Goal: Information Seeking & Learning: Learn about a topic

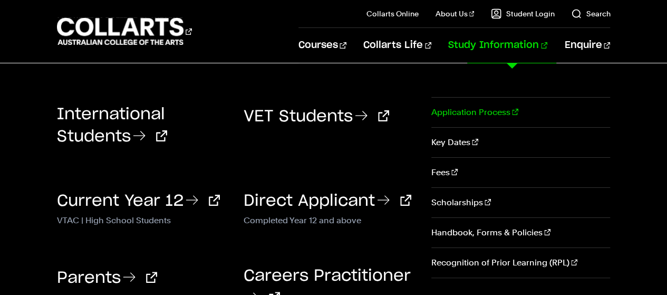
click at [500, 110] on link "Application Process" at bounding box center [520, 113] width 179 height 30
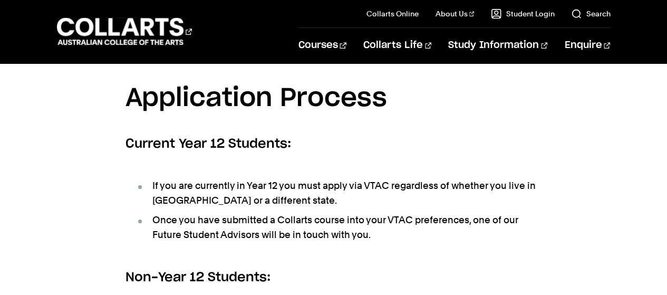
scroll to position [316, 0]
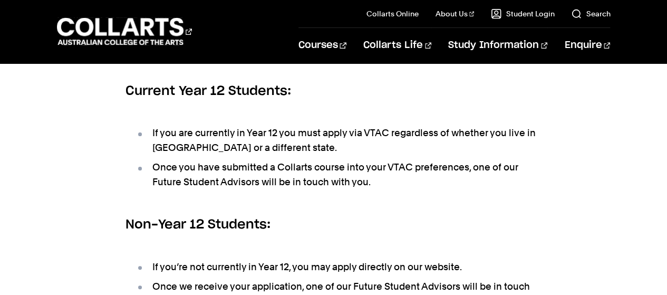
drag, startPoint x: 245, startPoint y: 168, endPoint x: 507, endPoint y: 181, distance: 262.4
click at [507, 181] on li "Once you have submitted a Collarts course into your VTAC preferences, one of ou…" at bounding box center [339, 175] width 406 height 30
click at [370, 190] on ul "If you are currently in Year 12 you must apply via VTAC regardless of whether y…" at bounding box center [334, 157] width 417 height 90
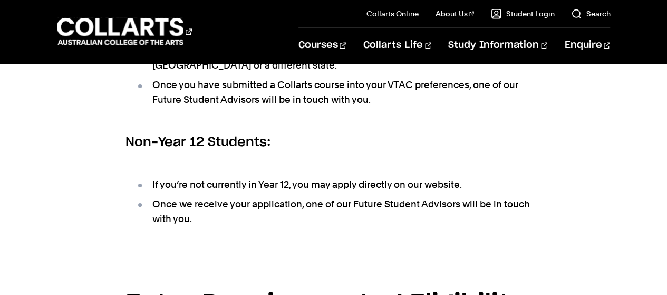
scroll to position [422, 0]
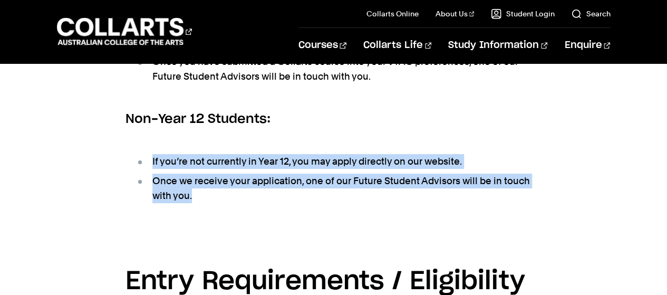
drag, startPoint x: 144, startPoint y: 160, endPoint x: 384, endPoint y: 191, distance: 241.9
click at [384, 191] on ul "If you’re not currently in Year 12, you may apply directly on our website. Once…" at bounding box center [334, 178] width 417 height 75
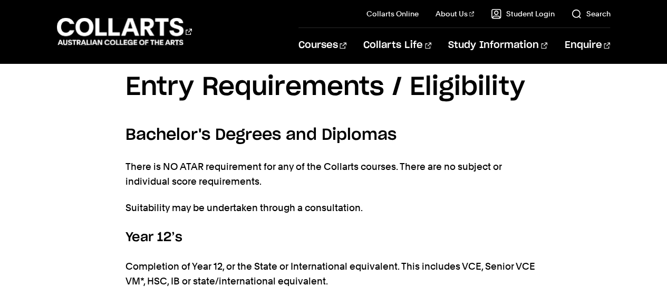
scroll to position [633, 0]
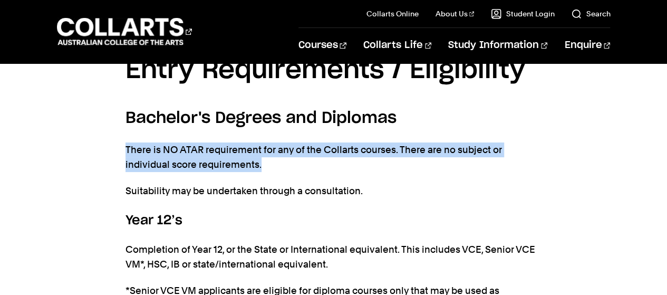
drag, startPoint x: 123, startPoint y: 151, endPoint x: 298, endPoint y: 167, distance: 176.4
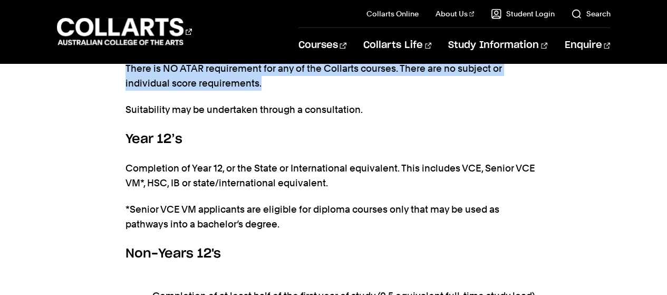
scroll to position [738, 0]
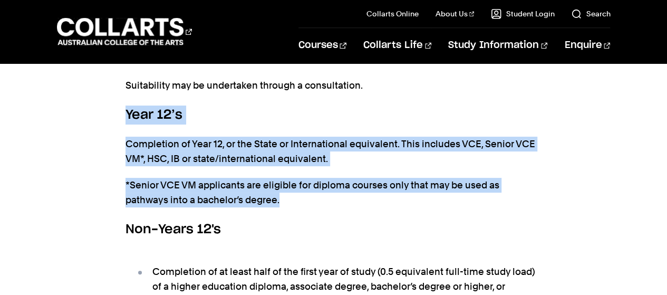
drag, startPoint x: 123, startPoint y: 111, endPoint x: 315, endPoint y: 204, distance: 212.5
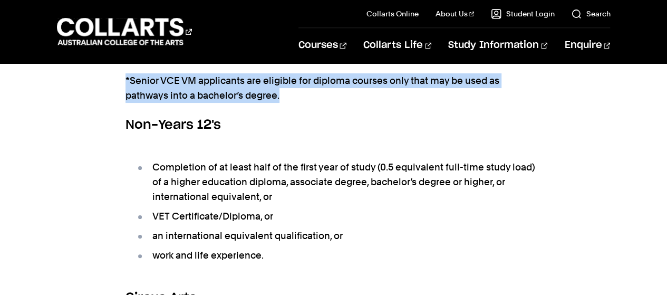
scroll to position [844, 0]
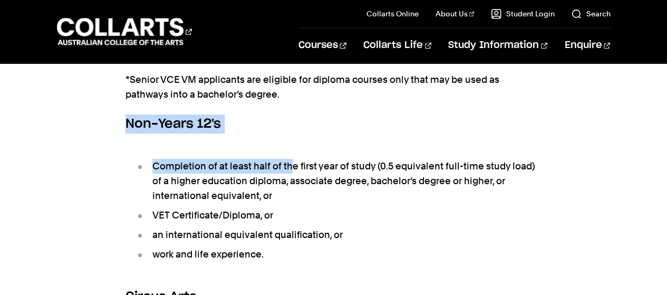
drag, startPoint x: 124, startPoint y: 121, endPoint x: 293, endPoint y: 156, distance: 172.3
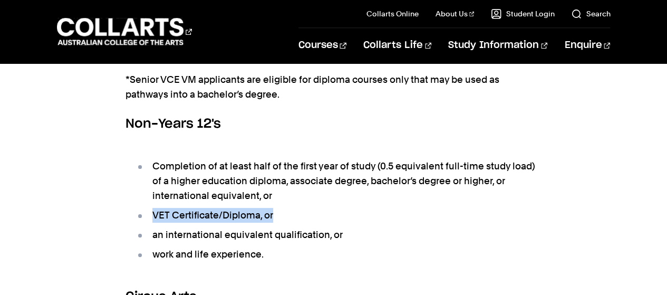
drag, startPoint x: 150, startPoint y: 214, endPoint x: 290, endPoint y: 219, distance: 139.8
click at [290, 219] on li "VET Certificate/Diploma, or" at bounding box center [339, 215] width 406 height 15
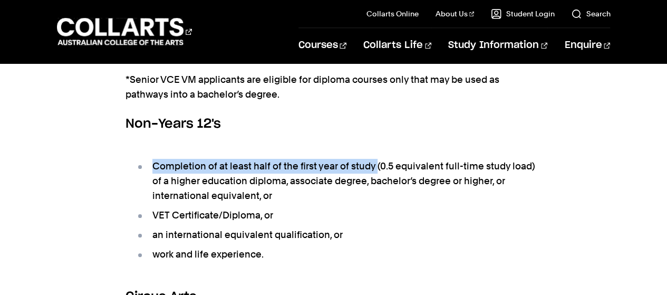
drag, startPoint x: 152, startPoint y: 167, endPoint x: 377, endPoint y: 159, distance: 224.2
click at [377, 159] on li "Completion of at least half of the first year of study (0.5 equivalent full-tim…" at bounding box center [339, 181] width 406 height 44
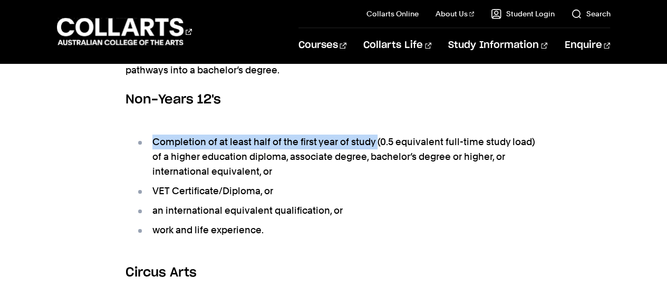
scroll to position [869, 0]
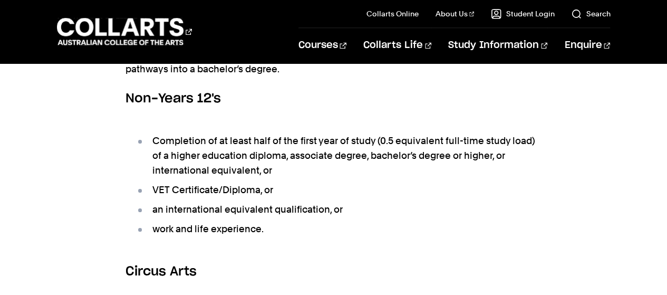
click at [157, 188] on li "VET Certificate/Diploma, or" at bounding box center [339, 189] width 406 height 15
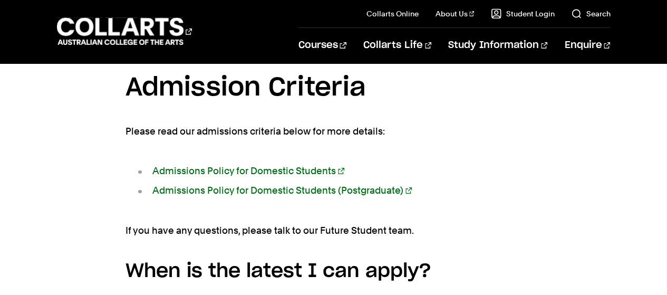
scroll to position [1735, 0]
click at [279, 170] on link "Admissions Policy for Domestic Students" at bounding box center [248, 170] width 192 height 11
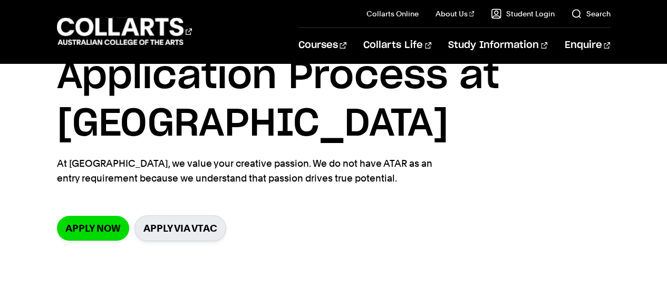
scroll to position [24, 0]
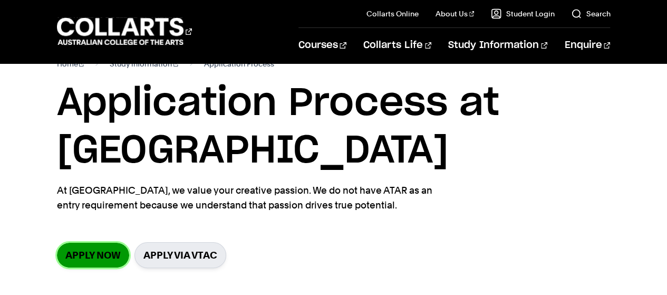
click at [86, 256] on link "Apply now" at bounding box center [93, 255] width 72 height 25
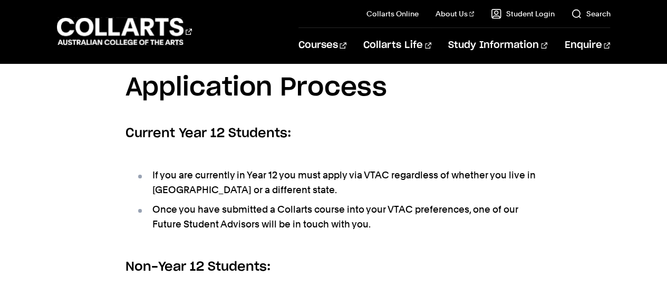
scroll to position [283, 0]
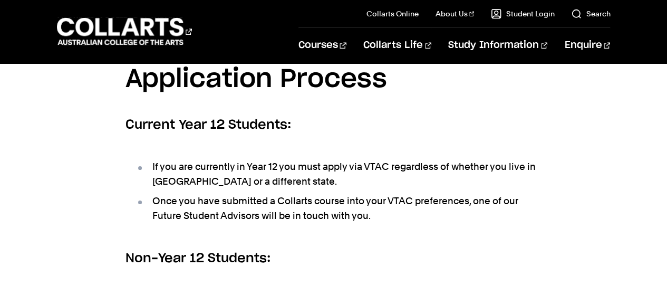
click at [343, 197] on li "Once you have submitted a Collarts course into your VTAC preferences, one of ou…" at bounding box center [339, 209] width 406 height 30
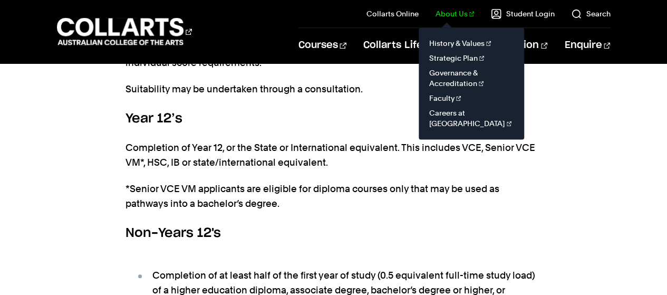
scroll to position [719, 0]
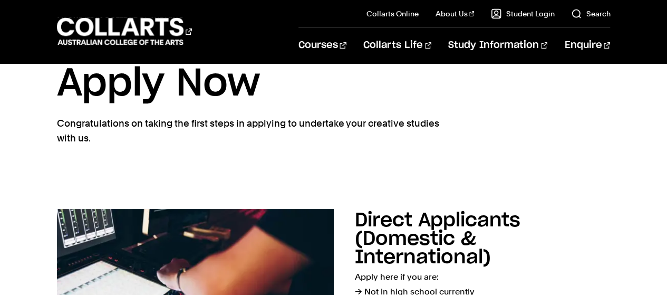
scroll to position [101, 0]
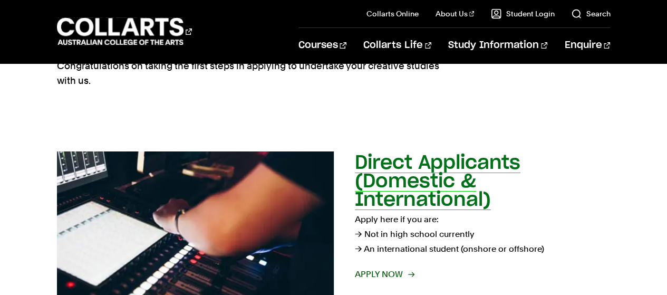
click at [425, 162] on h2 "Direct Applicants (Domestic & International)" at bounding box center [438, 181] width 166 height 56
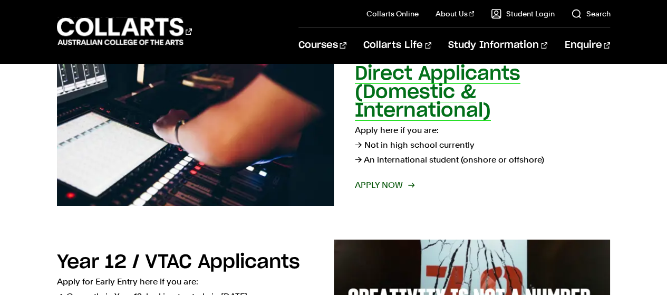
scroll to position [190, 0]
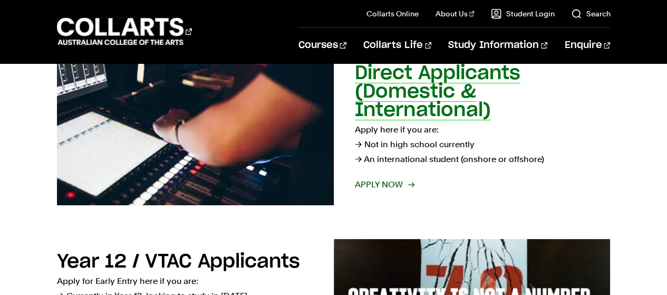
click at [401, 146] on p "Apply here if you are: → Not in high school currently → An international studen…" at bounding box center [483, 144] width 256 height 44
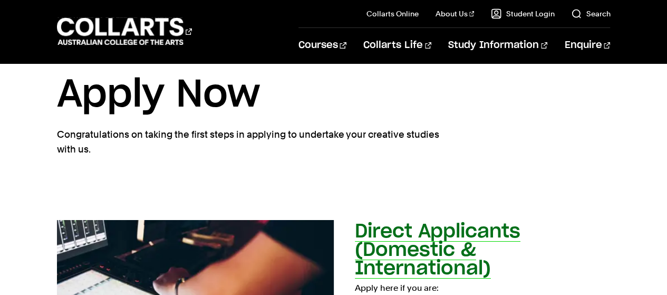
scroll to position [0, 0]
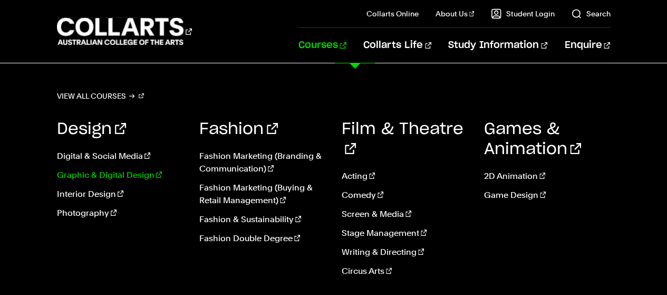
click at [140, 172] on link "Graphic & Digital Design" at bounding box center [120, 175] width 127 height 13
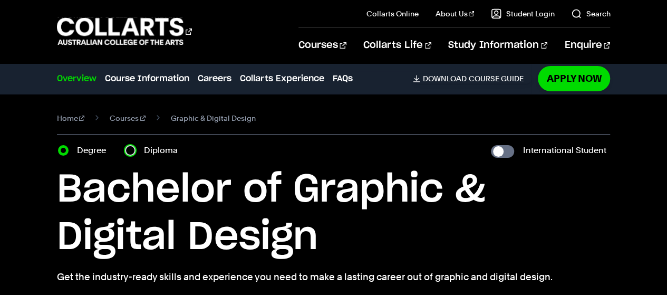
click at [126, 149] on input "Diploma" at bounding box center [130, 150] width 11 height 11
radio input "true"
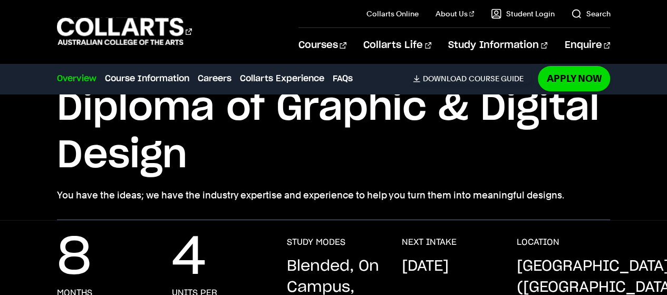
scroll to position [105, 0]
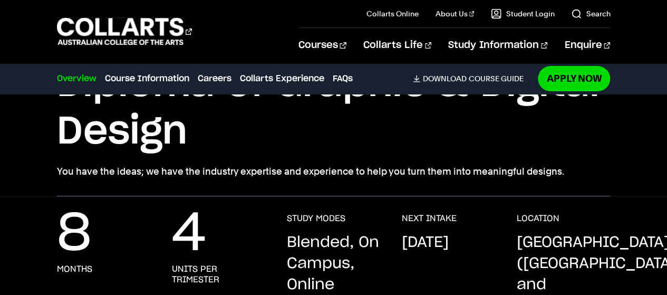
drag, startPoint x: 442, startPoint y: 259, endPoint x: 404, endPoint y: 247, distance: 39.9
click at [404, 247] on p "[DATE]" at bounding box center [424, 242] width 47 height 21
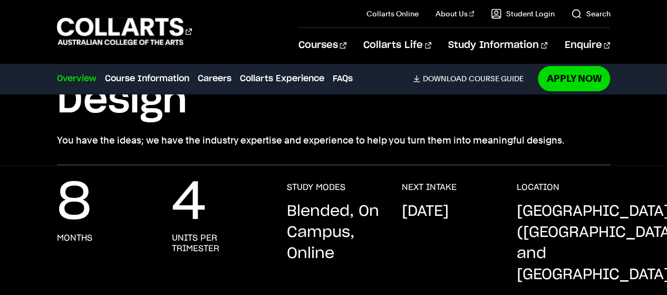
scroll to position [158, 0]
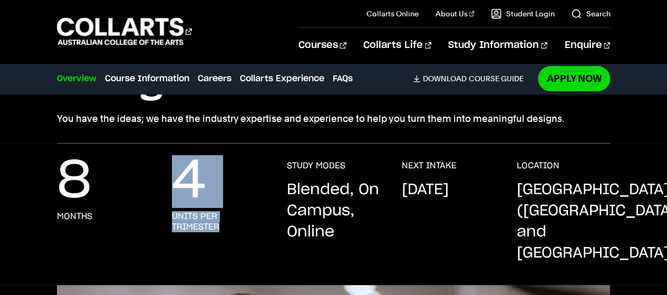
drag, startPoint x: 175, startPoint y: 179, endPoint x: 234, endPoint y: 221, distance: 72.2
click at [234, 221] on div "4 units per trimester" at bounding box center [219, 211] width 94 height 103
drag, startPoint x: 287, startPoint y: 190, endPoint x: 350, endPoint y: 194, distance: 63.4
click at [350, 194] on p "Blended, On Campus, Online" at bounding box center [333, 210] width 94 height 63
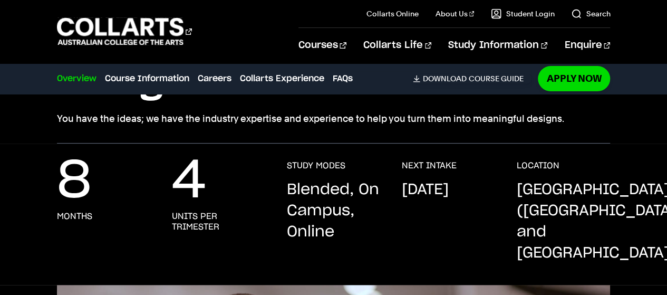
click at [359, 237] on p "Blended, On Campus, Online" at bounding box center [333, 210] width 94 height 63
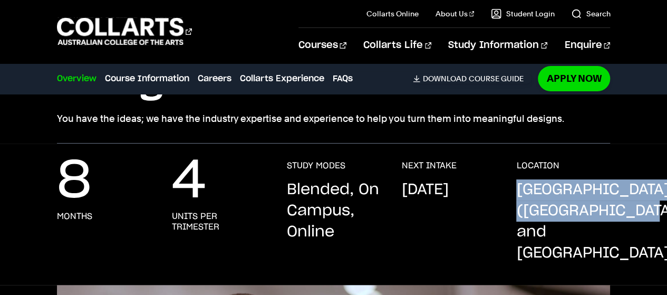
drag, startPoint x: 515, startPoint y: 181, endPoint x: 603, endPoint y: 235, distance: 103.4
click at [603, 235] on div "8 months 4 units per trimester STUDY MODES Blended, On Campus, Online NEXT INTA…" at bounding box center [334, 222] width 554 height 124
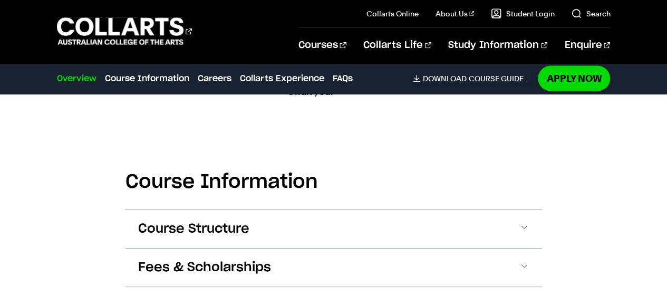
scroll to position [1213, 0]
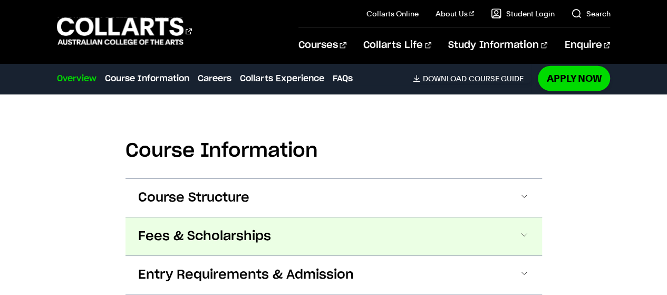
click at [517, 217] on button "Fees & Scholarships" at bounding box center [334, 236] width 417 height 38
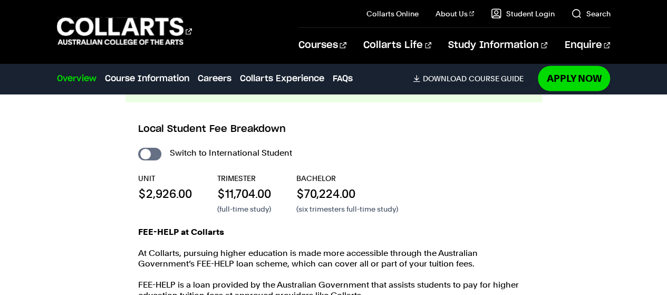
scroll to position [1419, 0]
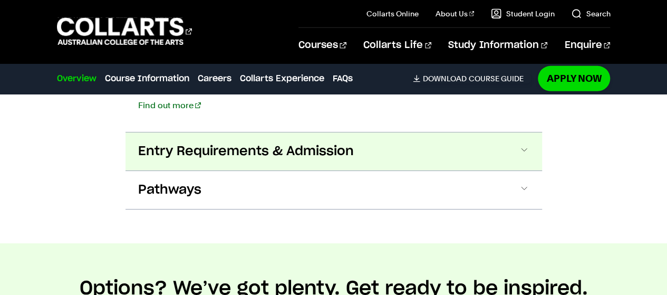
click at [521, 144] on span at bounding box center [524, 151] width 11 height 14
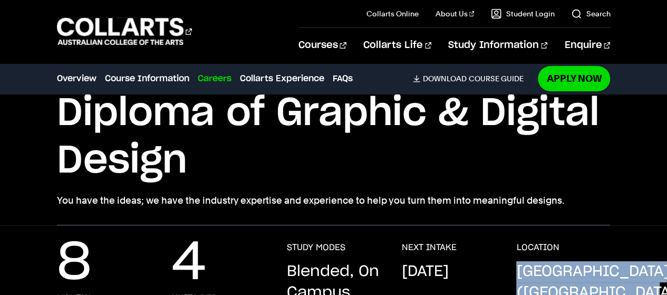
scroll to position [0, 0]
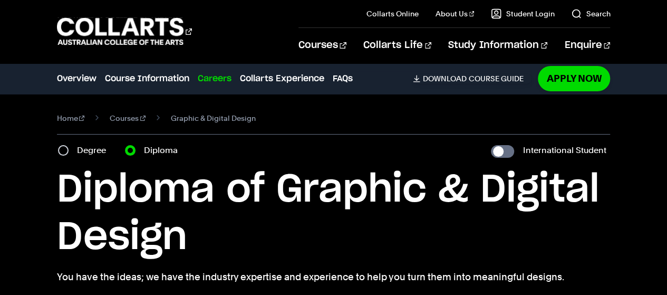
click at [94, 150] on label "Degree" at bounding box center [94, 150] width 35 height 15
click at [69, 150] on input "Degree" at bounding box center [63, 150] width 11 height 11
radio input "true"
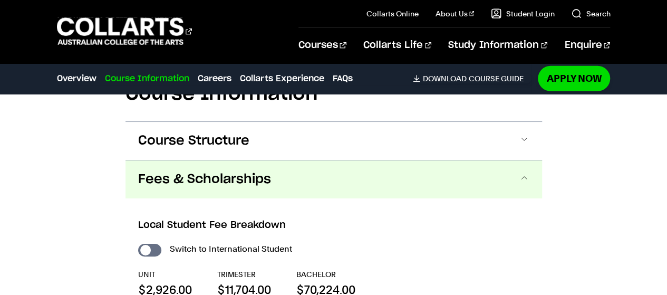
scroll to position [1376, 0]
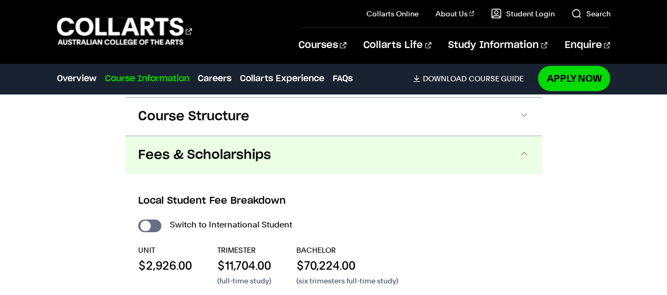
click at [502, 136] on button "Fees & Scholarships" at bounding box center [334, 155] width 417 height 38
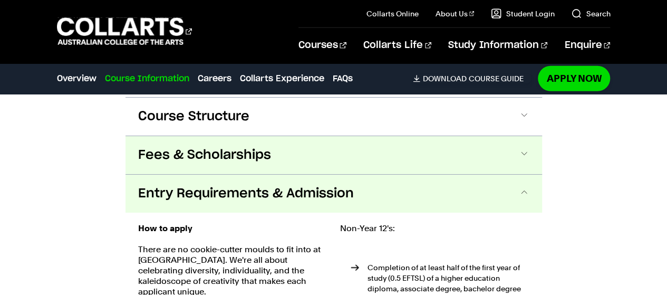
click at [502, 136] on button "Fees & Scholarships" at bounding box center [334, 155] width 417 height 38
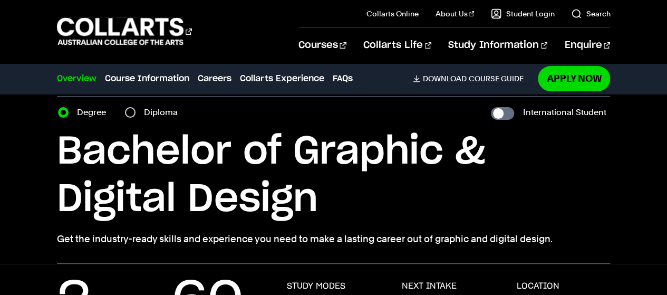
scroll to position [0, 0]
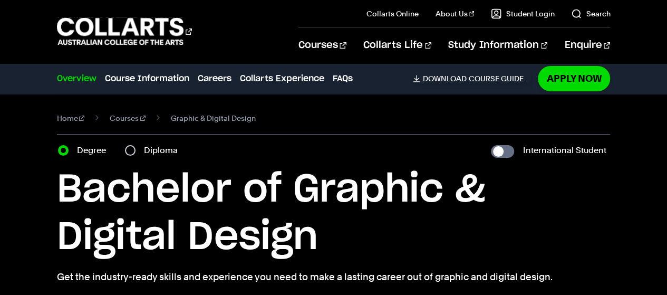
click at [154, 151] on label "Diploma" at bounding box center [164, 150] width 40 height 15
click at [136, 151] on input "Diploma" at bounding box center [130, 150] width 11 height 11
radio input "true"
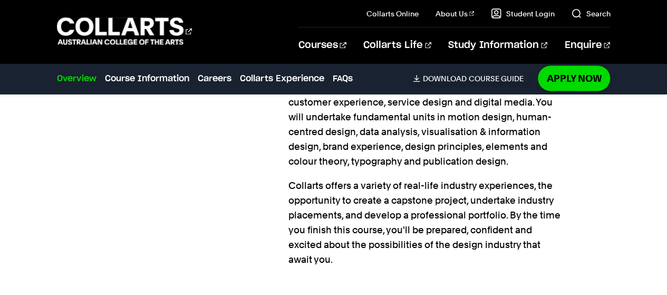
scroll to position [1014, 0]
